Goal: Task Accomplishment & Management: Complete application form

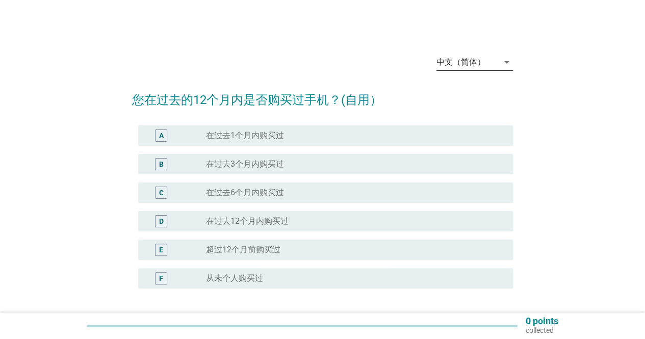
click at [510, 66] on icon "arrow_drop_down" at bounding box center [506, 62] width 12 height 12
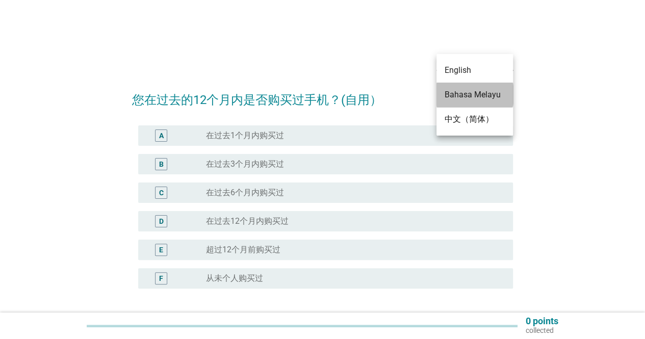
click at [459, 93] on div "Bahasa Melayu" at bounding box center [474, 95] width 60 height 12
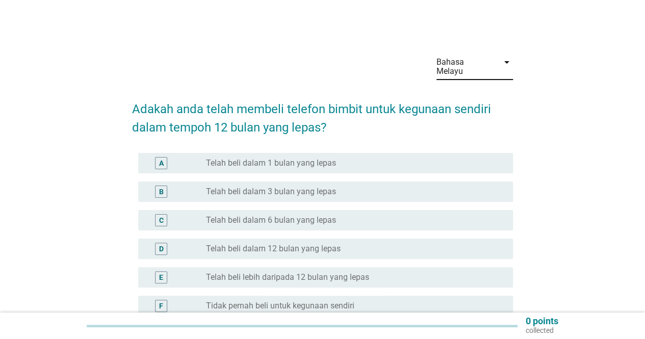
click at [477, 65] on div "Bahasa Melayu" at bounding box center [464, 67] width 56 height 18
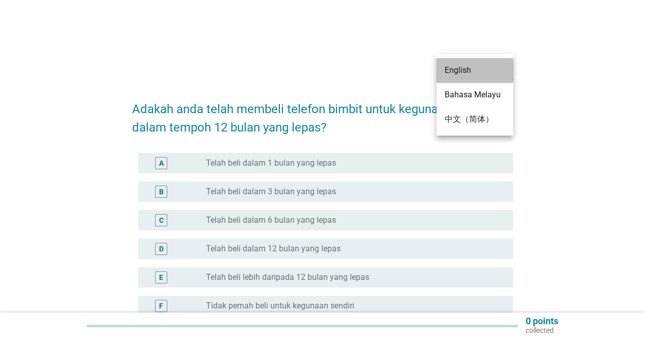
click at [472, 73] on div "English" at bounding box center [474, 70] width 60 height 12
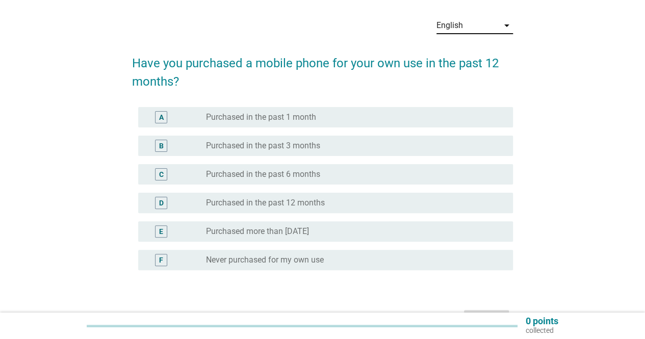
scroll to position [51, 0]
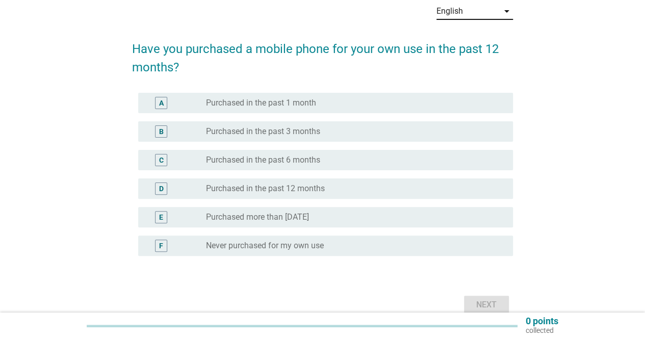
click at [289, 219] on label "Purchased more than [DATE]" at bounding box center [257, 217] width 103 height 10
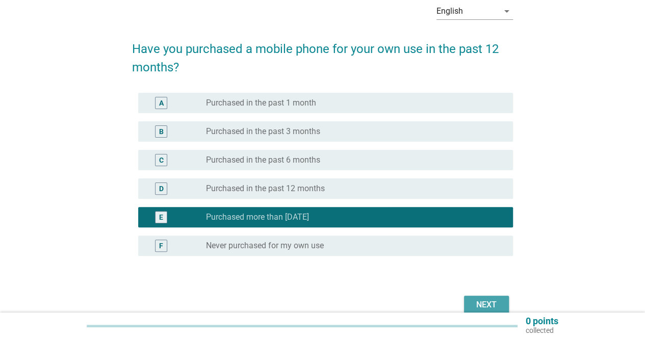
click at [488, 304] on div "Next" at bounding box center [486, 305] width 29 height 12
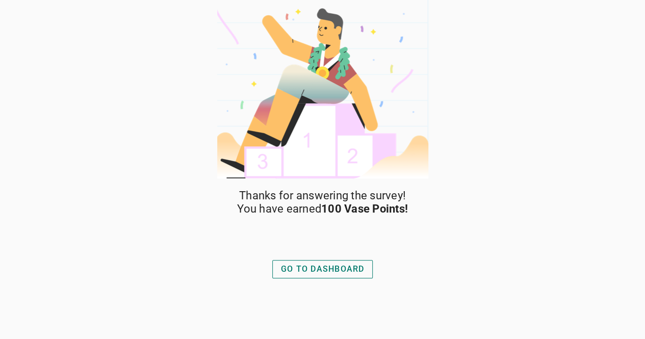
click at [326, 271] on div "GO TO DASHBOARD" at bounding box center [323, 269] width 84 height 12
